Goal: Navigation & Orientation: Find specific page/section

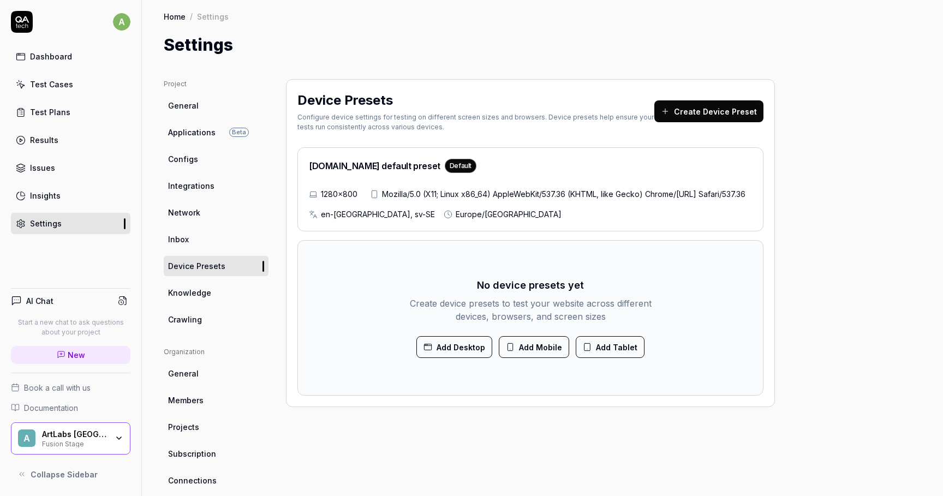
click at [67, 90] on link "Test Cases" at bounding box center [71, 84] width 120 height 21
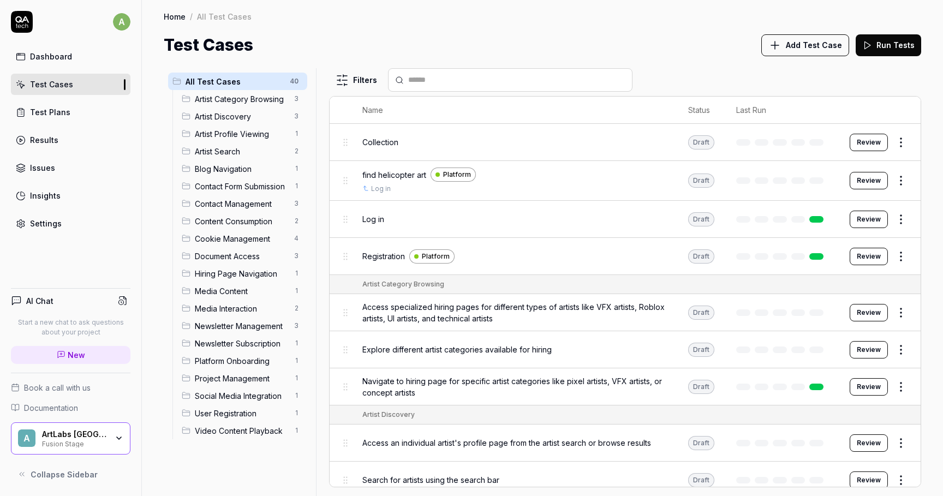
click at [383, 148] on div "Collection" at bounding box center [514, 141] width 304 height 23
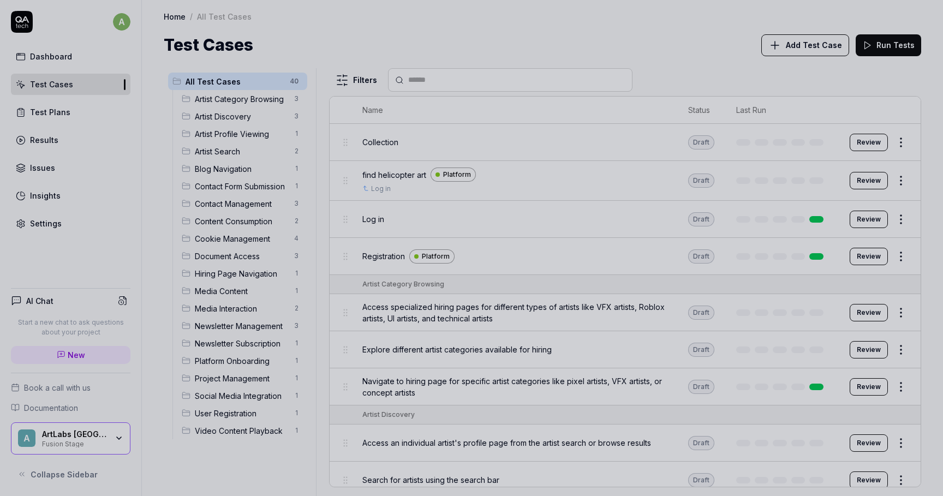
click at [386, 174] on div at bounding box center [471, 248] width 943 height 496
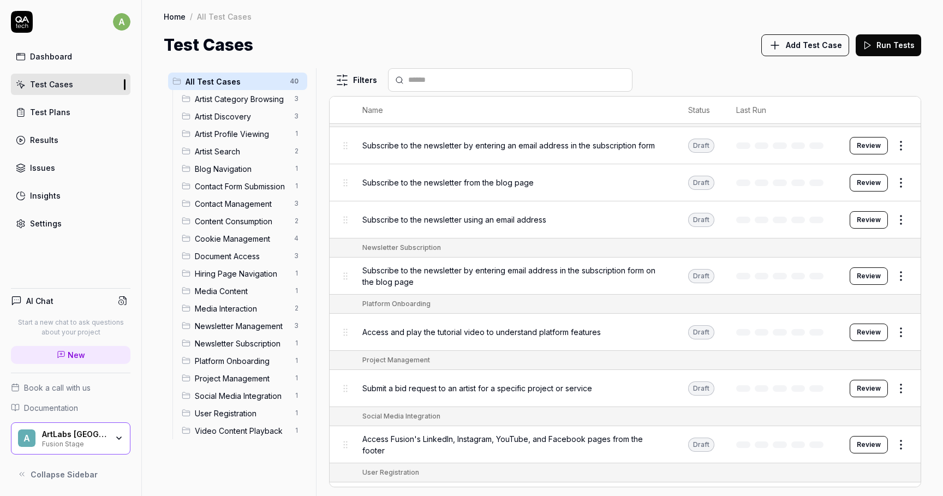
scroll to position [1488, 0]
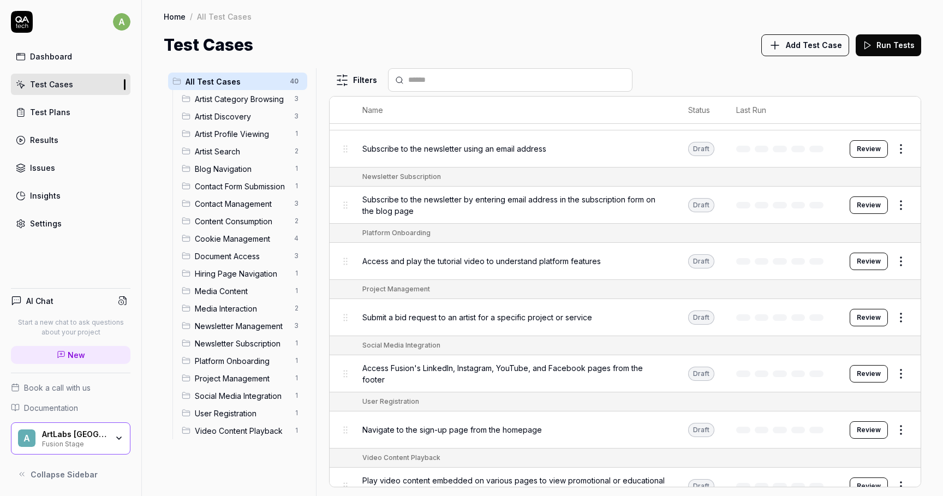
click at [170, 19] on link "Home" at bounding box center [175, 16] width 22 height 11
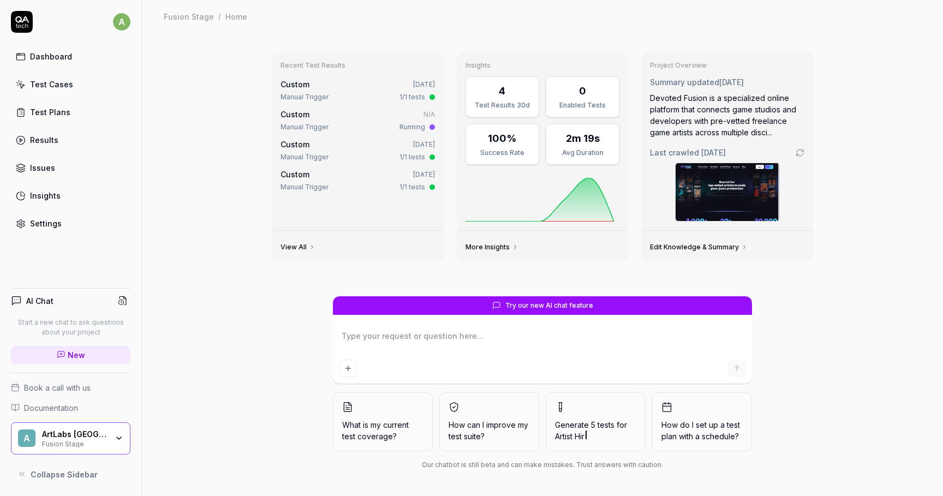
click at [109, 433] on div "ArtLabs Europe Fusion Stage" at bounding box center [78, 439] width 73 height 19
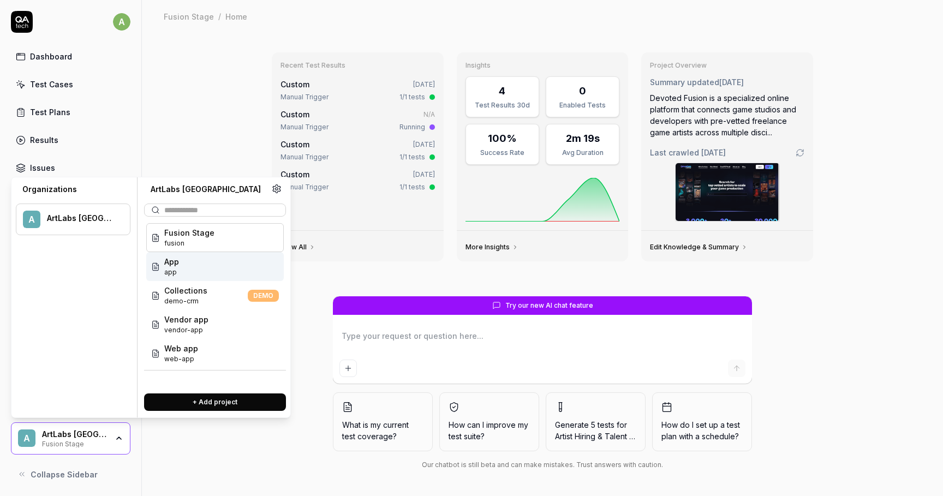
click at [193, 267] on div "App app" at bounding box center [215, 266] width 138 height 29
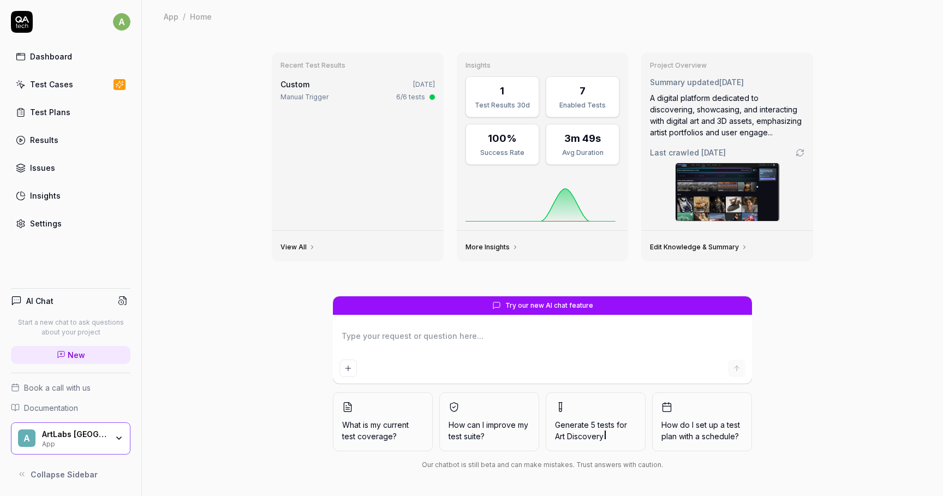
click at [91, 444] on div "App" at bounding box center [74, 443] width 65 height 9
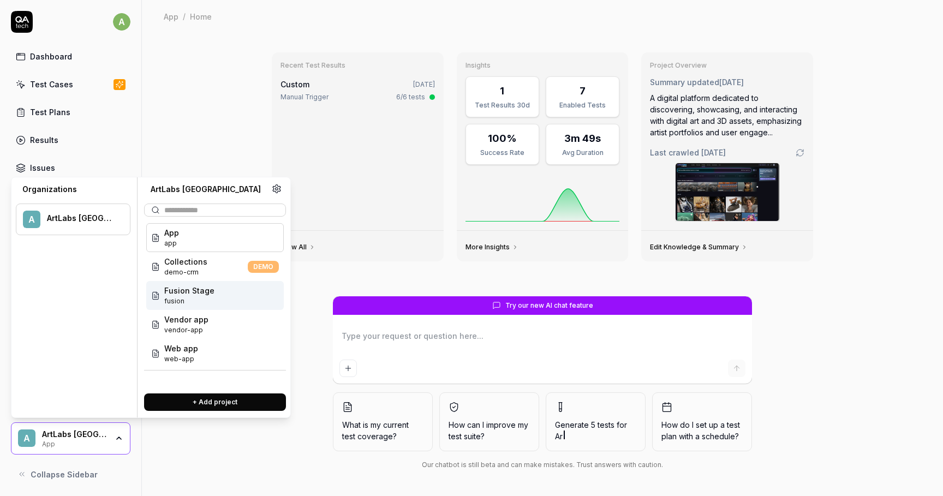
click at [191, 296] on span "Fusion Stage" at bounding box center [189, 290] width 50 height 11
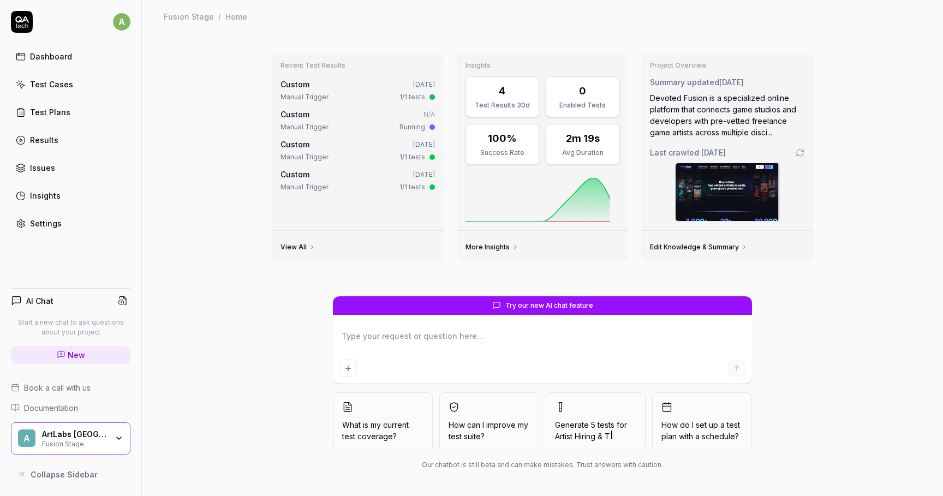
click at [95, 446] on div "Fusion Stage" at bounding box center [74, 443] width 65 height 9
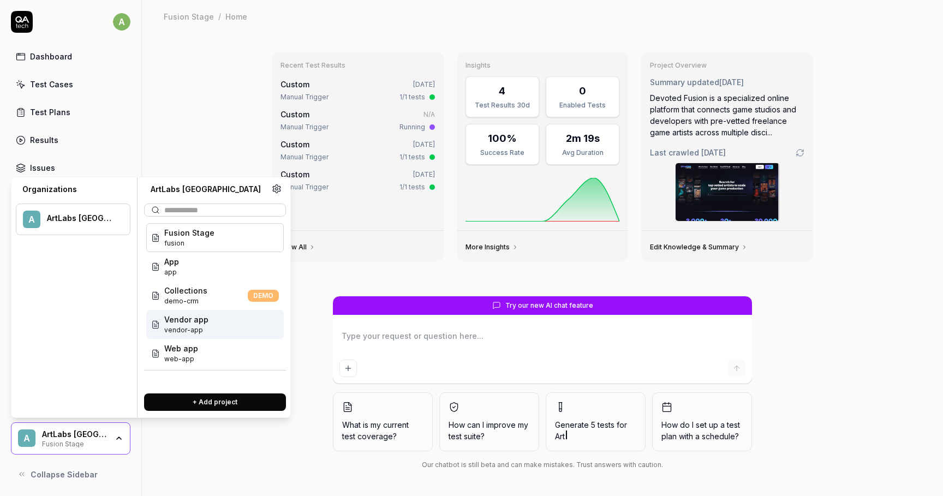
click at [191, 325] on span "Vendor app" at bounding box center [186, 319] width 44 height 11
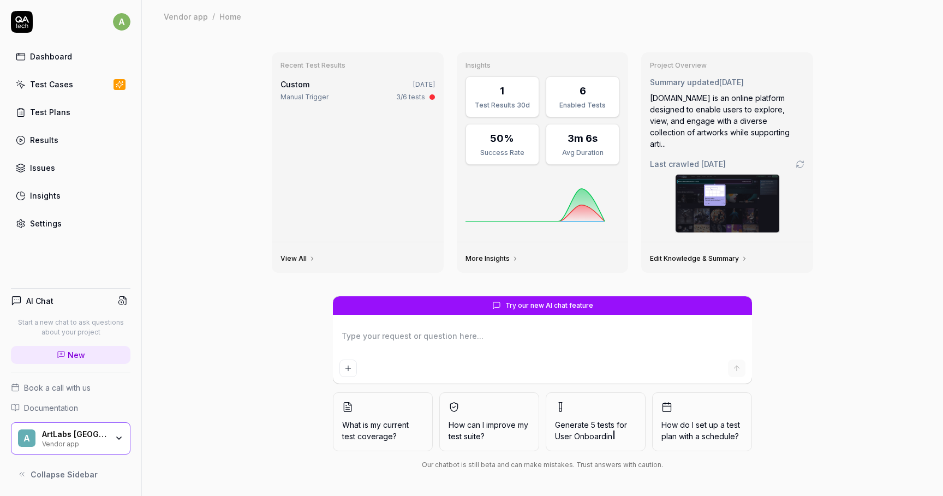
click at [97, 434] on div "ArtLabs [GEOGRAPHIC_DATA]" at bounding box center [74, 435] width 65 height 10
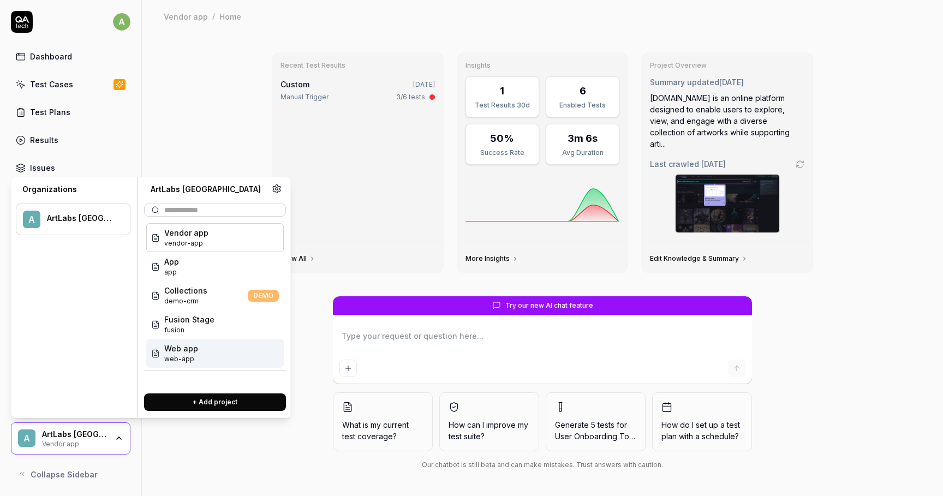
click at [186, 347] on span "Web app" at bounding box center [181, 348] width 34 height 11
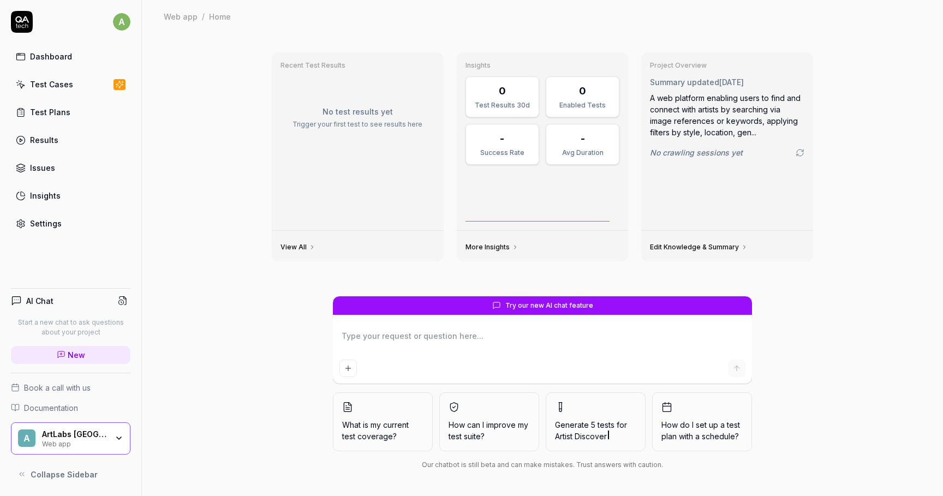
click at [76, 447] on div "A ArtLabs Europe Web app" at bounding box center [71, 438] width 120 height 33
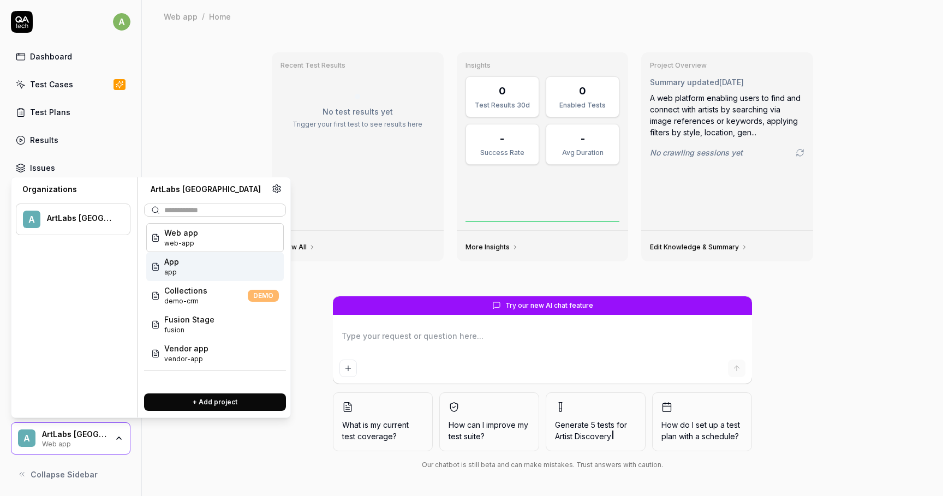
click at [198, 267] on div "App app" at bounding box center [215, 266] width 138 height 29
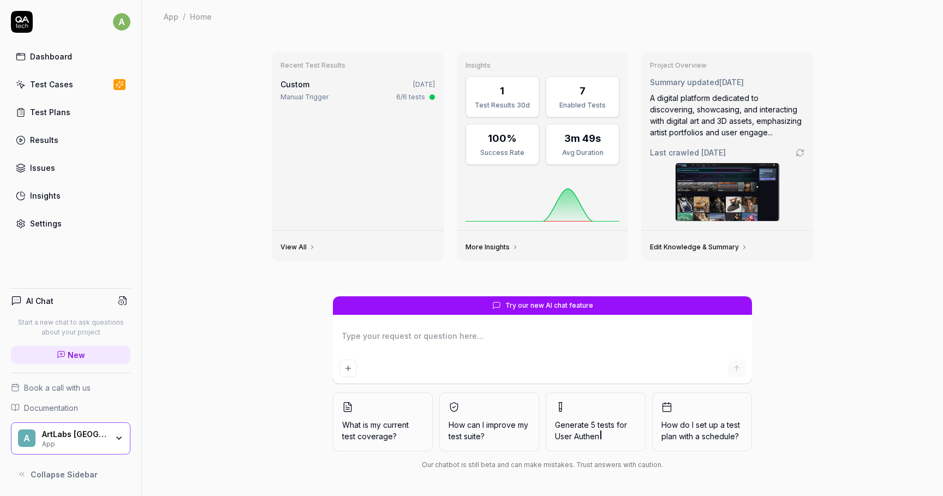
type textarea "*"
